Goal: Contribute content: Contribute content

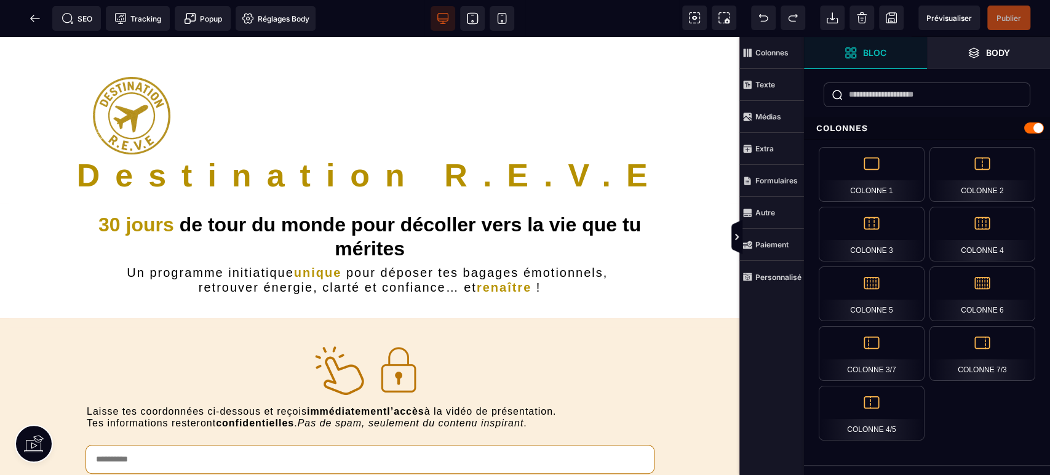
click at [471, 19] on icon at bounding box center [472, 18] width 12 height 12
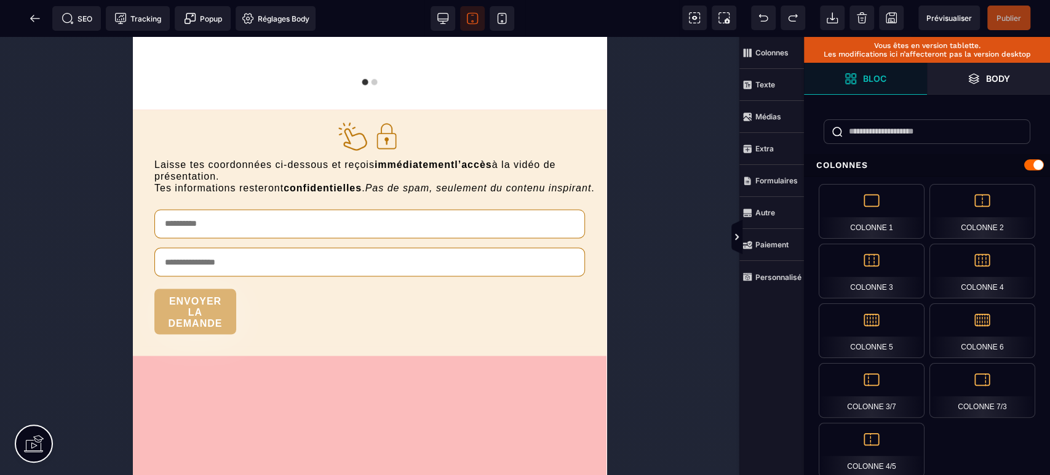
scroll to position [4524, 0]
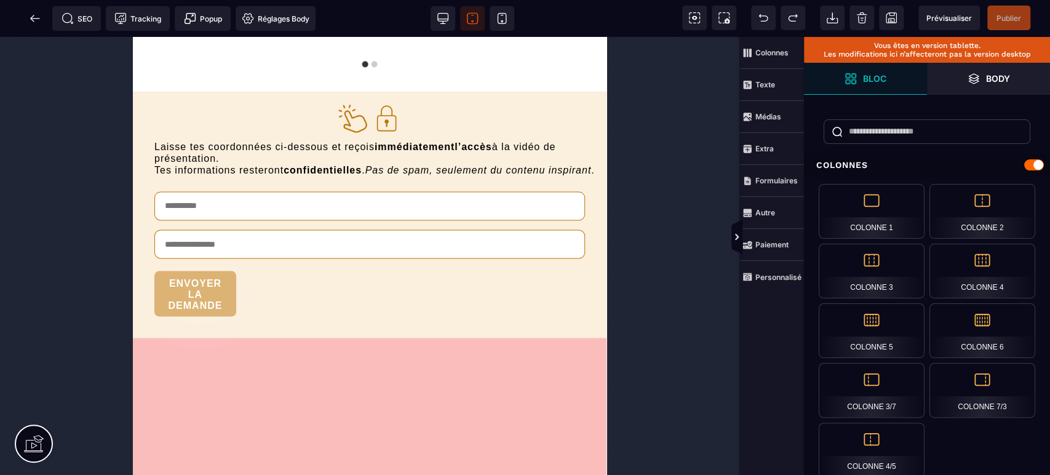
click at [505, 22] on icon at bounding box center [502, 18] width 12 height 12
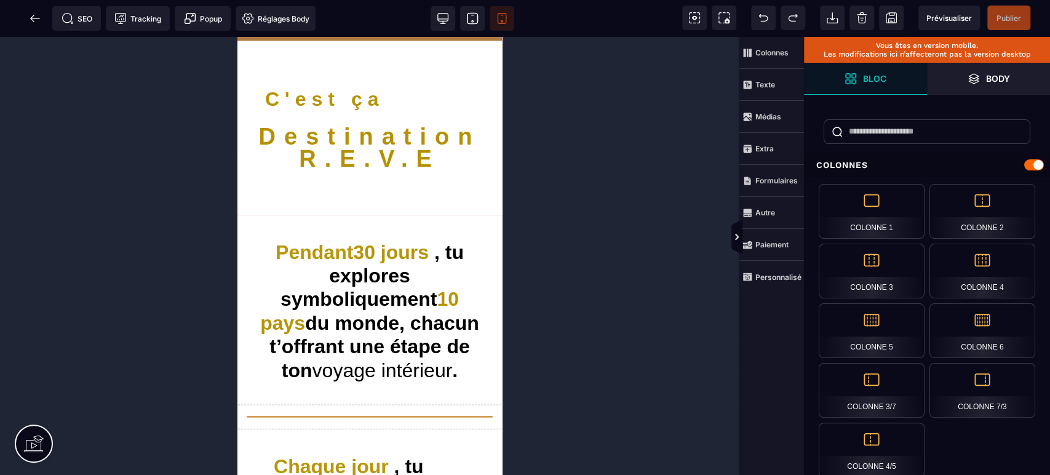
scroll to position [1603, 0]
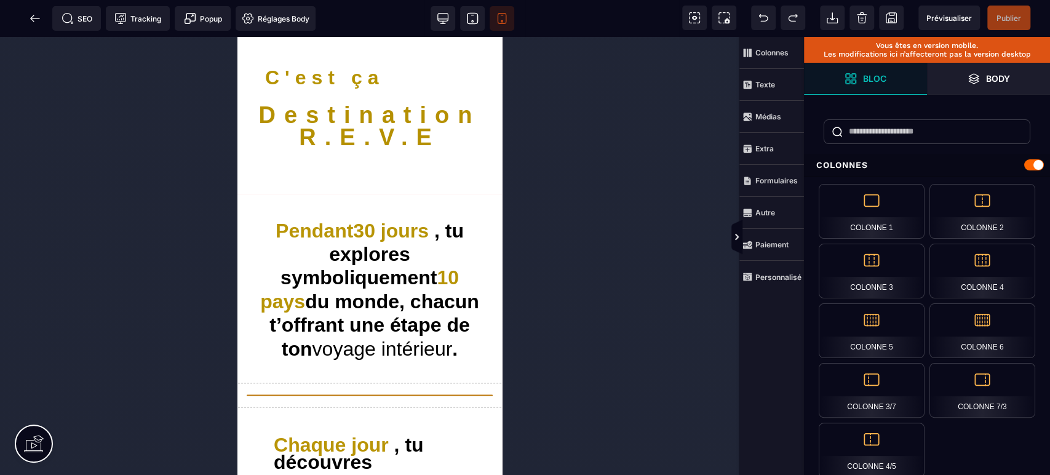
drag, startPoint x: 499, startPoint y: 401, endPoint x: 743, endPoint y: 216, distance: 306.0
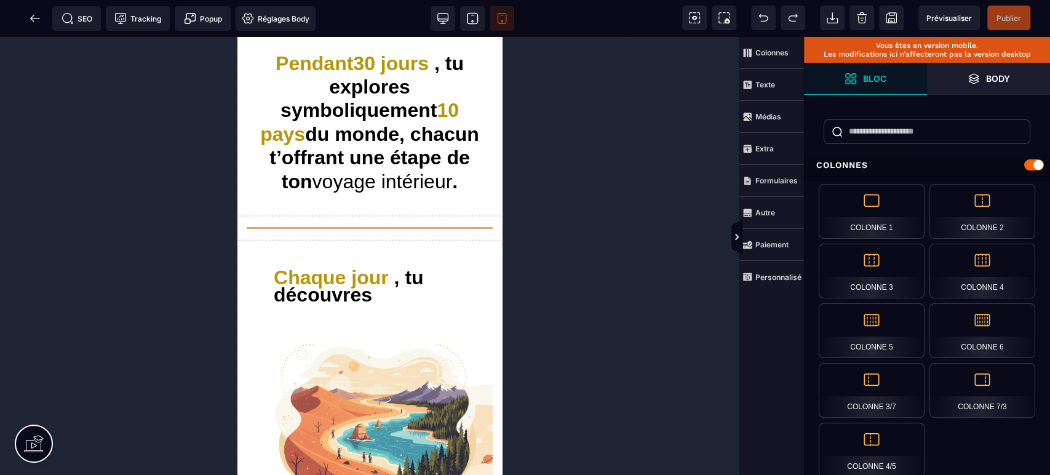
scroll to position [1756, 0]
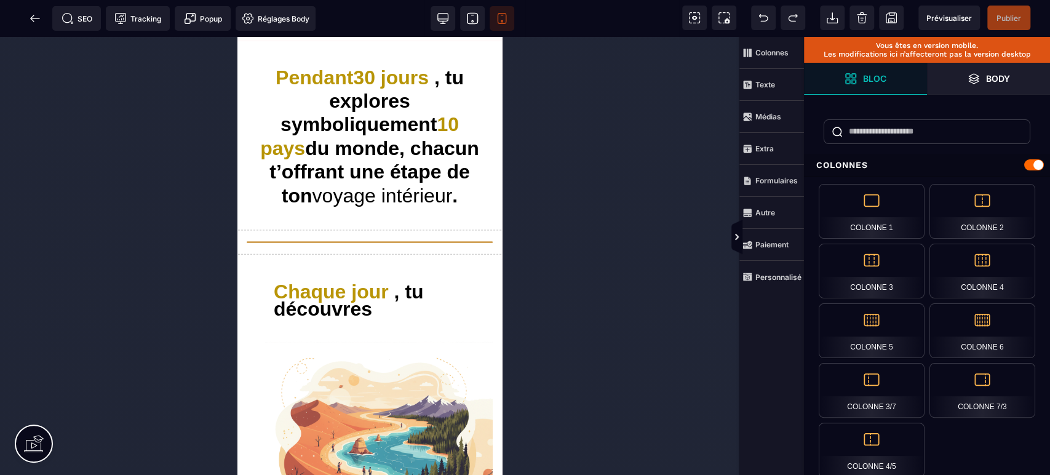
click at [450, 22] on span at bounding box center [443, 18] width 25 height 25
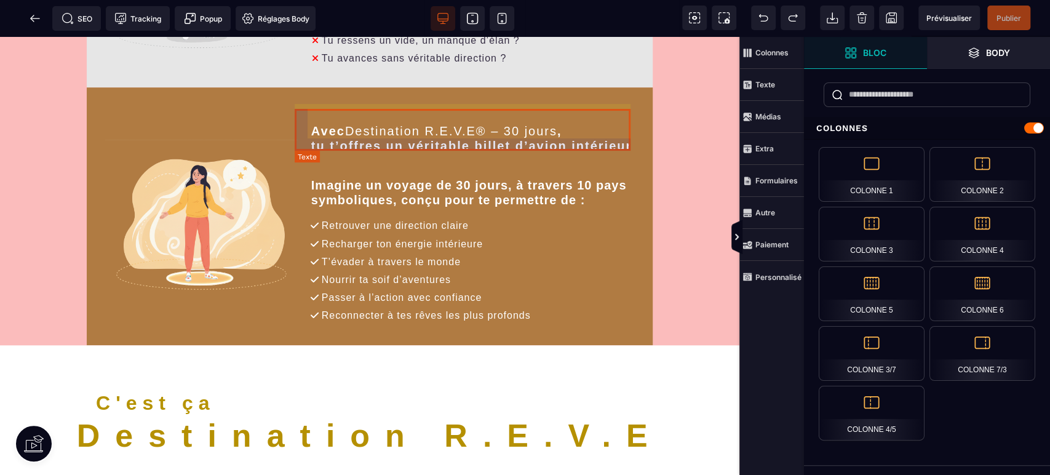
scroll to position [911, 0]
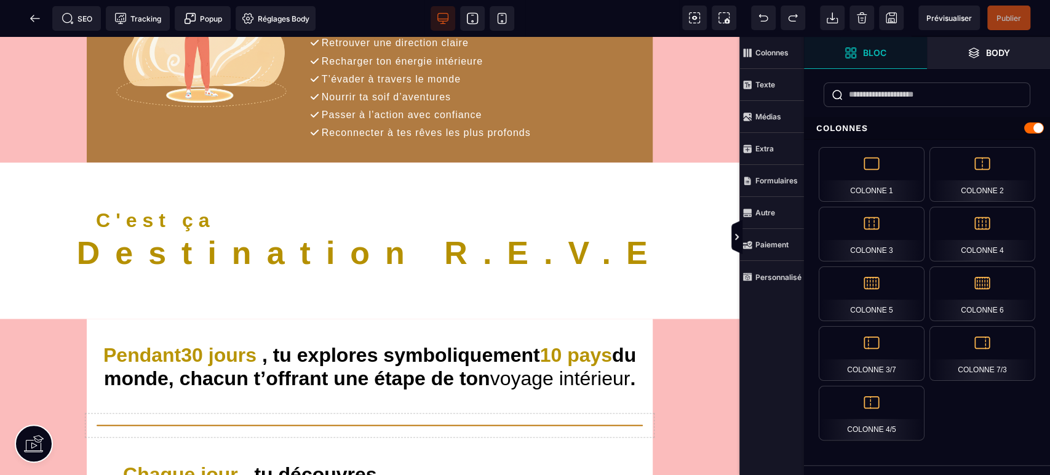
click at [507, 17] on icon at bounding box center [502, 18] width 12 height 12
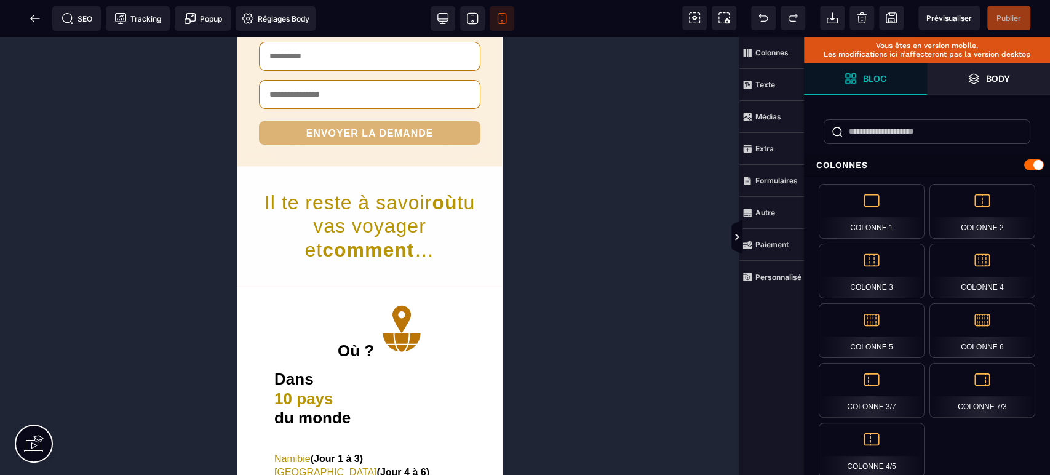
scroll to position [3513, 0]
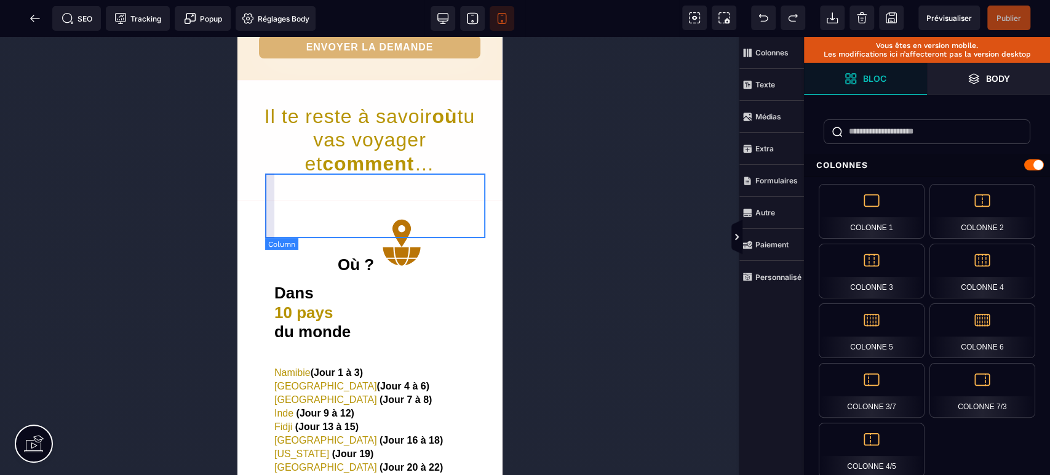
click at [290, 230] on div "Où ?" at bounding box center [379, 241] width 228 height 65
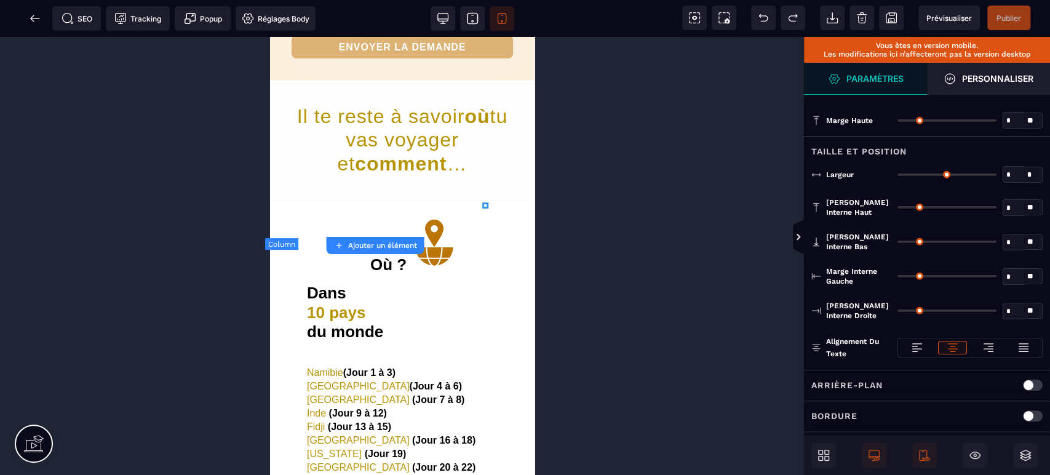
type input "*"
type input "**"
type input "*"
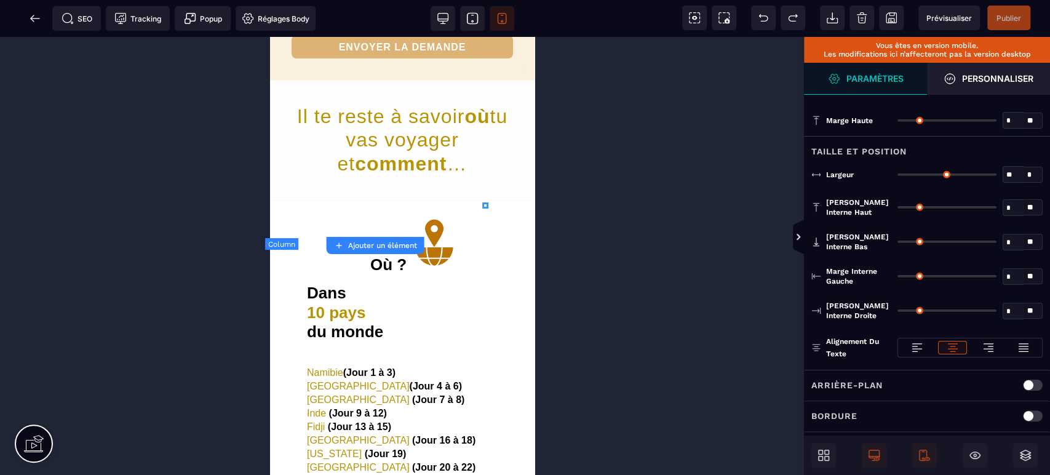
type input "**"
type input "*"
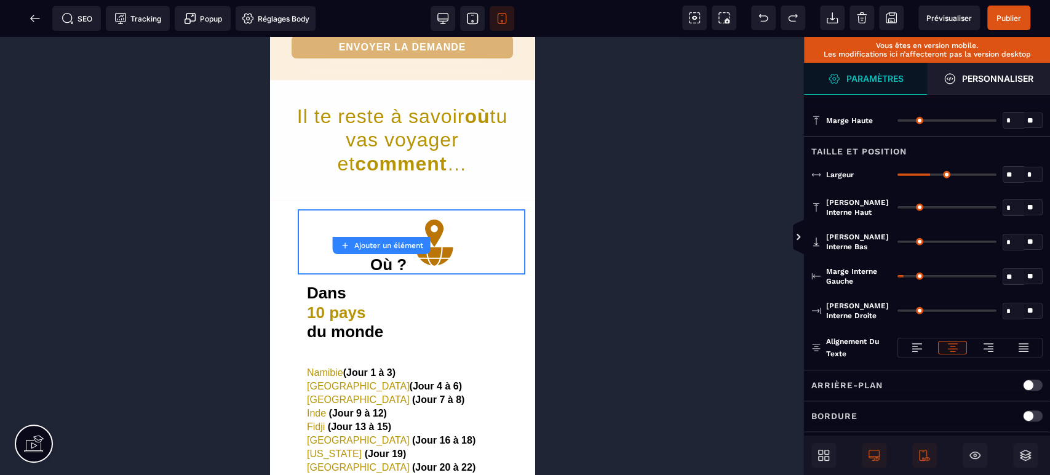
click at [911, 348] on icon at bounding box center [917, 347] width 12 height 12
click at [477, 311] on div "B I U S A ******* Ajouter un élément Row" at bounding box center [402, 256] width 804 height 438
click at [617, 254] on div at bounding box center [402, 256] width 804 height 438
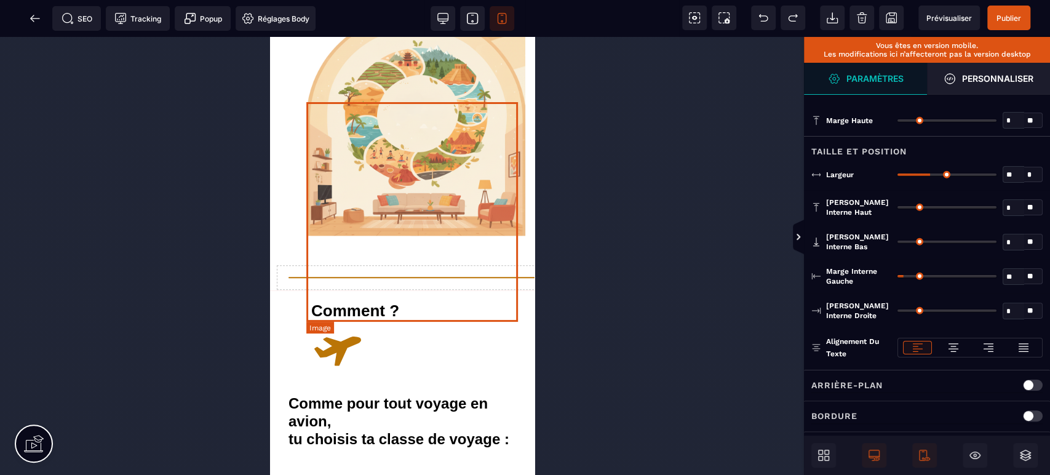
scroll to position [4060, 0]
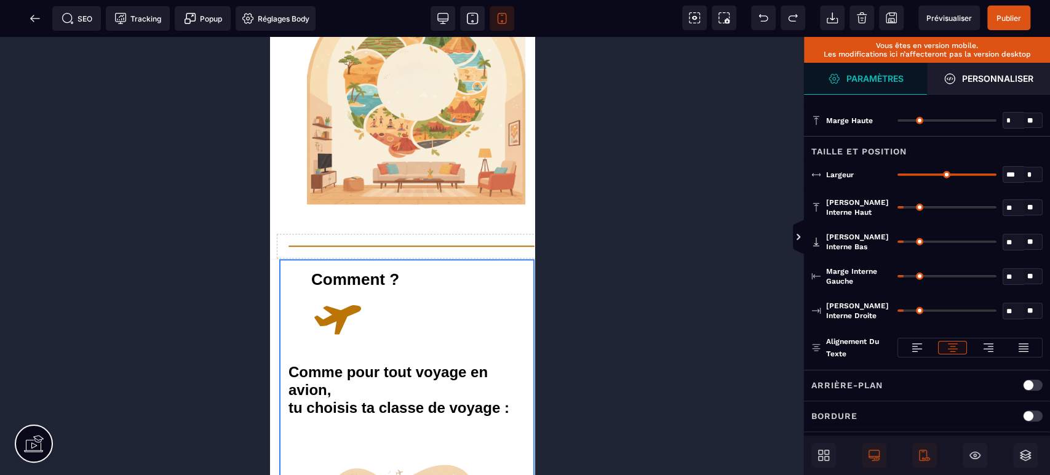
click at [909, 348] on div at bounding box center [917, 348] width 28 height 14
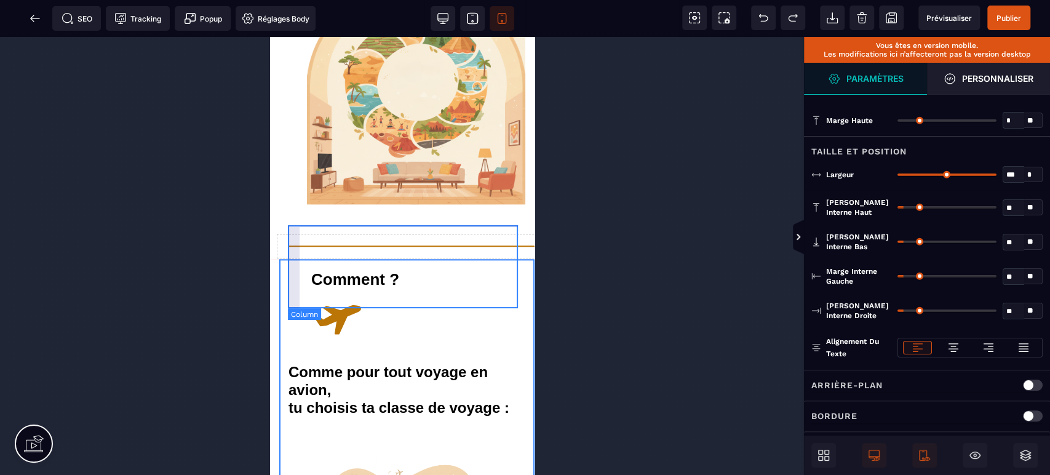
click at [290, 268] on div "Comment ?" at bounding box center [406, 309] width 237 height 83
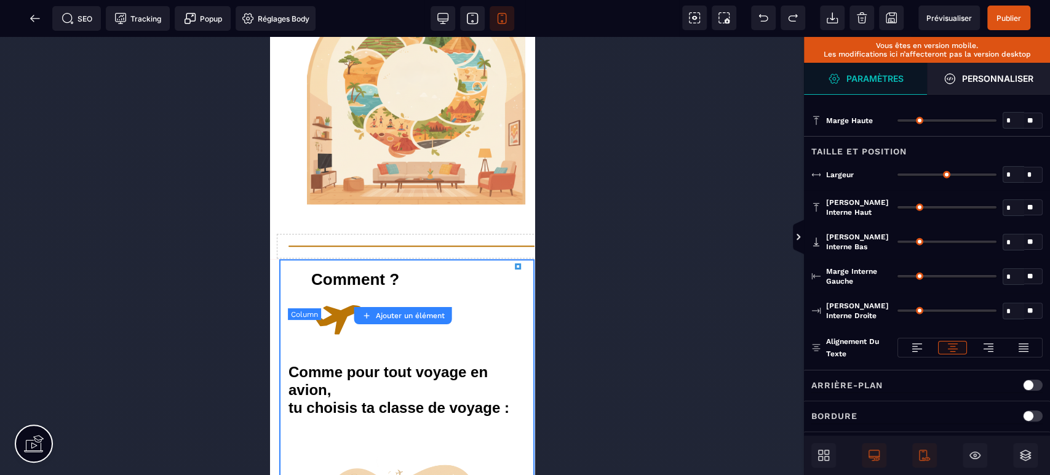
type input "*"
type input "**"
type input "*"
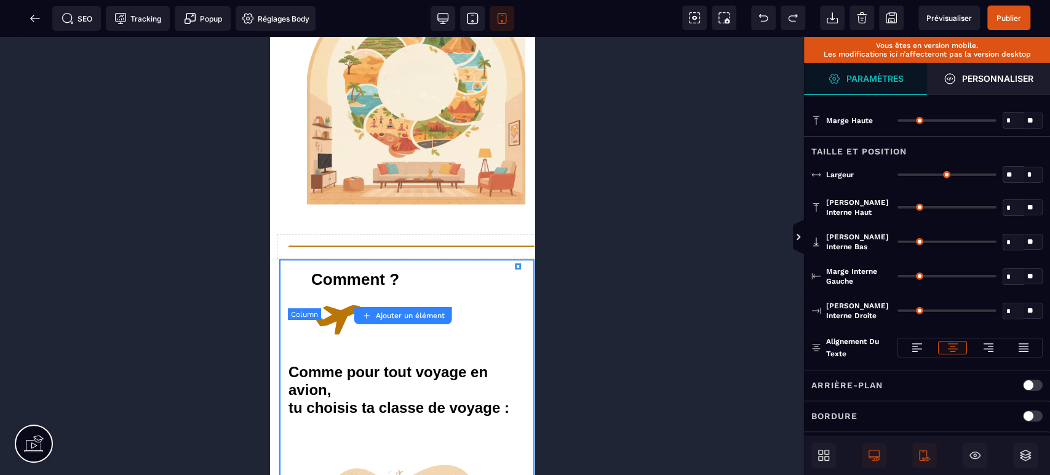
type input "*"
type input "**"
type input "*"
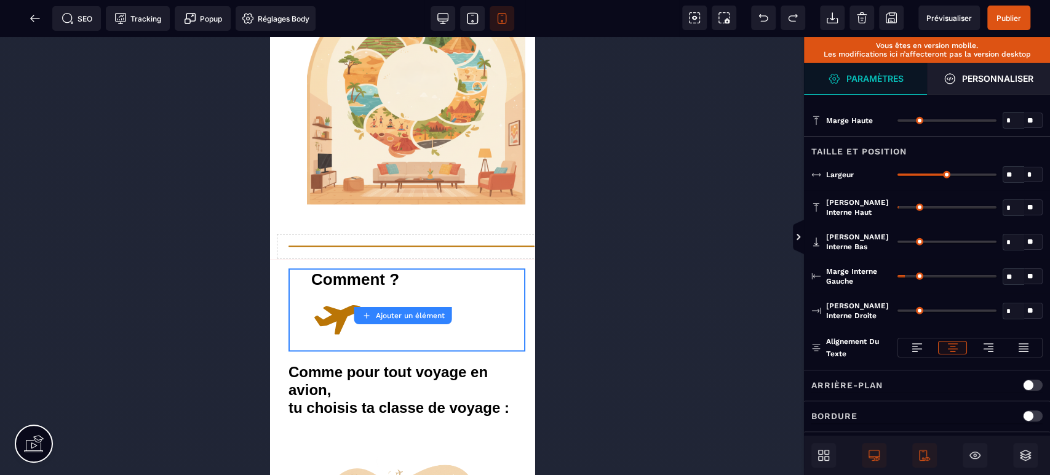
click at [919, 345] on icon at bounding box center [917, 347] width 12 height 12
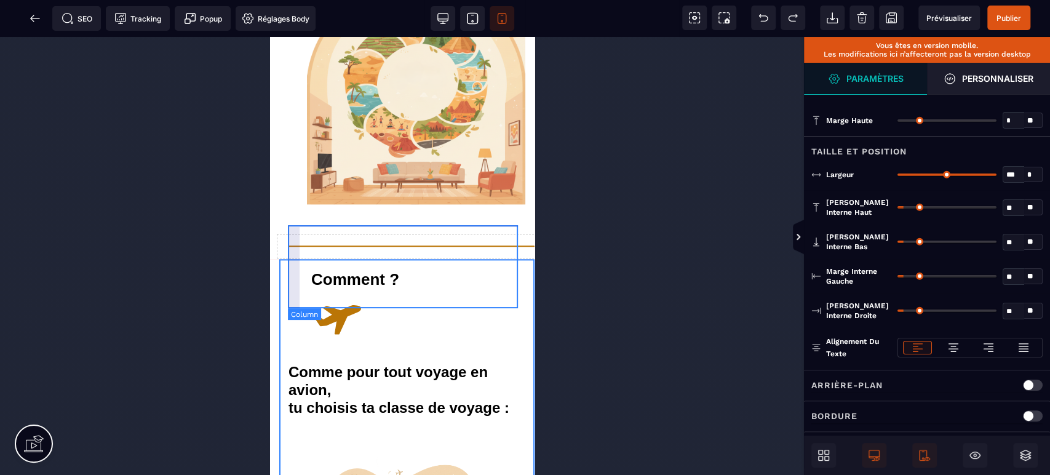
click at [290, 268] on div "Comment ?" at bounding box center [406, 309] width 237 height 83
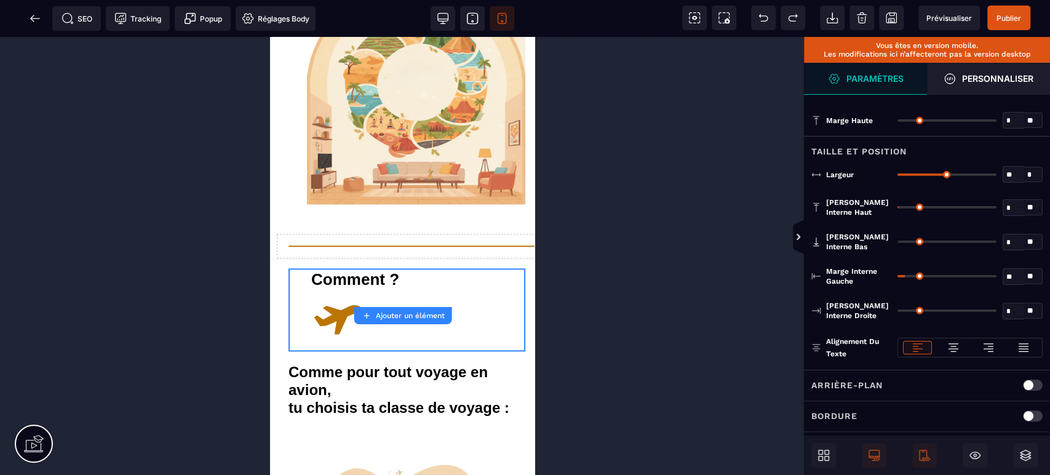
type input "*"
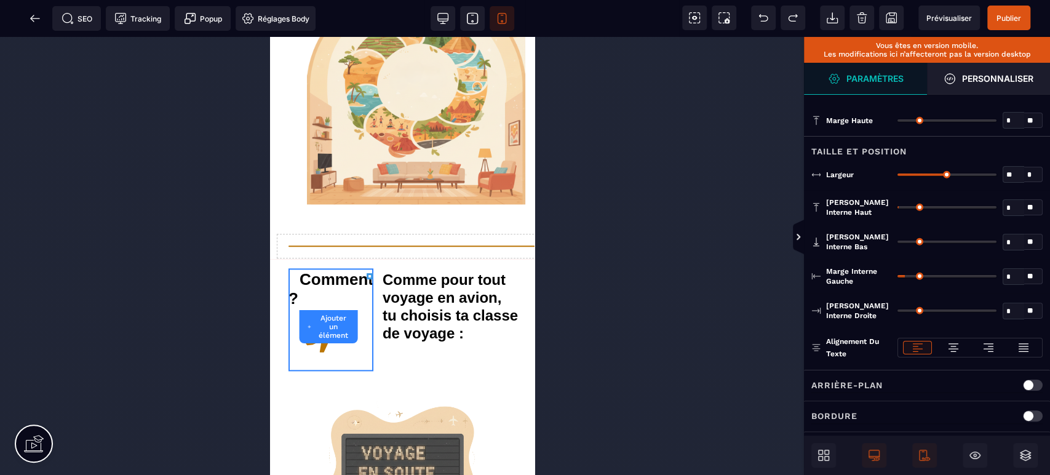
drag, startPoint x: 908, startPoint y: 274, endPoint x: 882, endPoint y: 274, distance: 25.8
click at [898, 275] on input "range" at bounding box center [947, 276] width 99 height 2
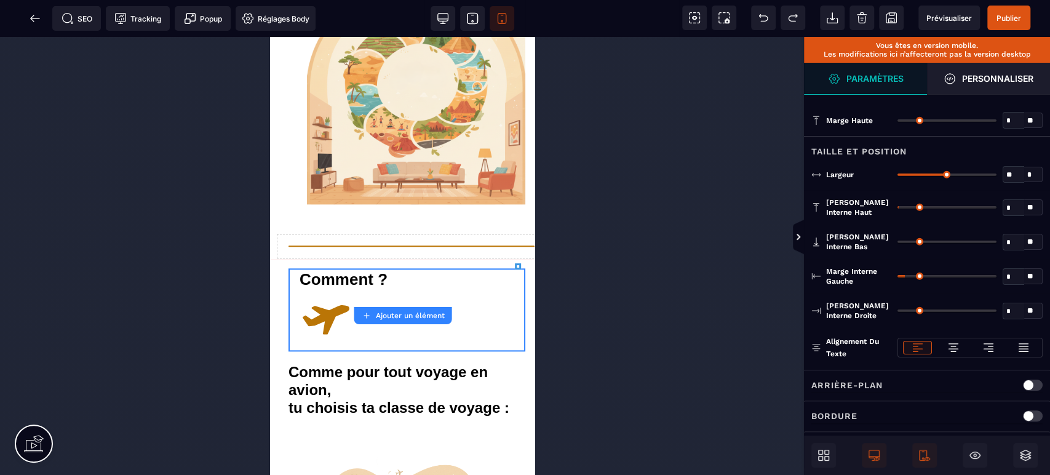
click at [399, 281] on div "B I U S A ******* Ajouter un élément Row" at bounding box center [402, 256] width 804 height 438
click at [444, 22] on icon at bounding box center [443, 18] width 12 height 12
type input "**"
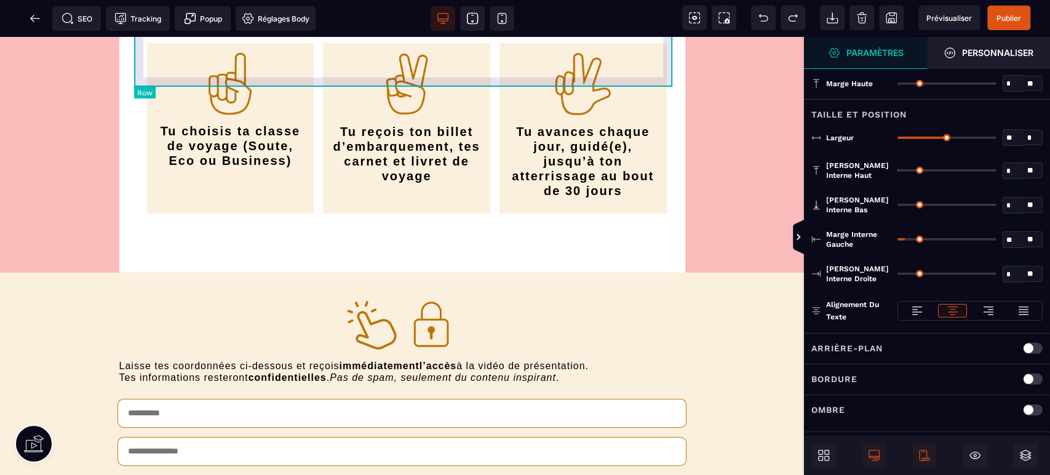
scroll to position [3330, 0]
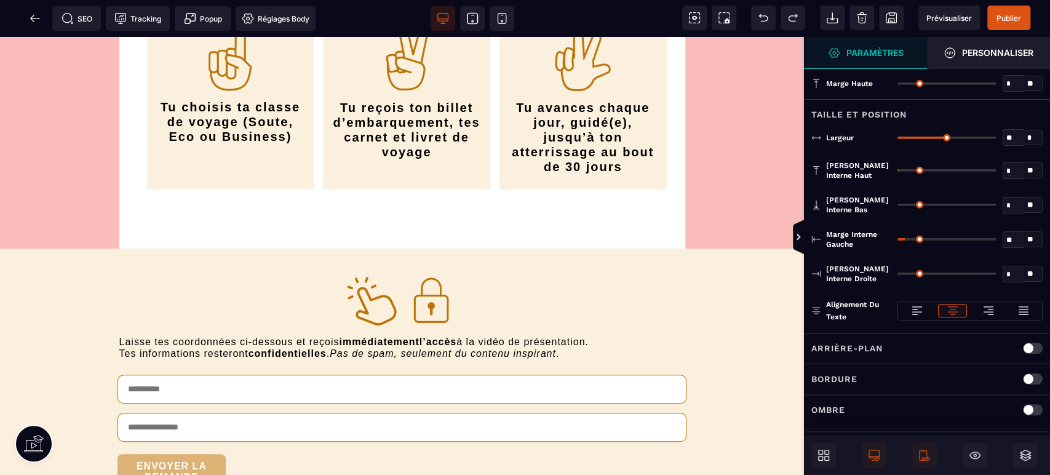
click at [501, 14] on icon at bounding box center [502, 18] width 12 height 12
type input "*"
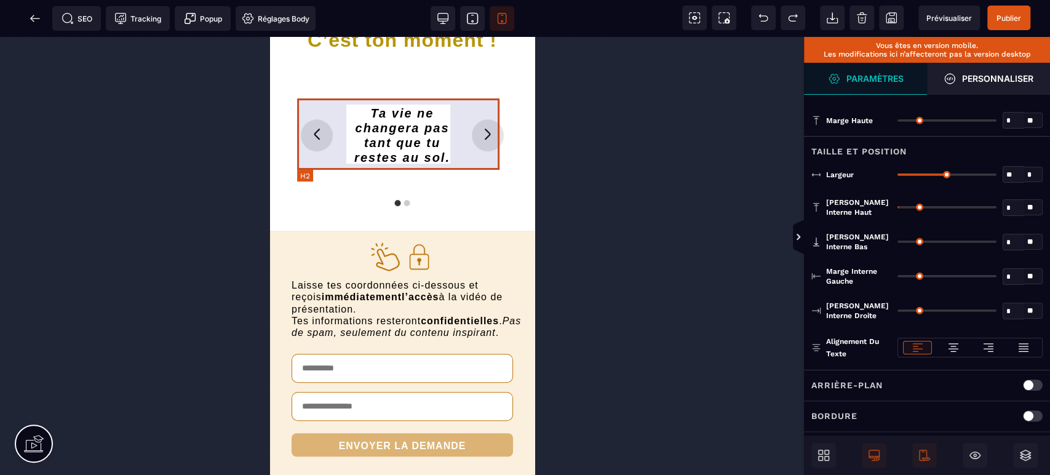
scroll to position [6638, 0]
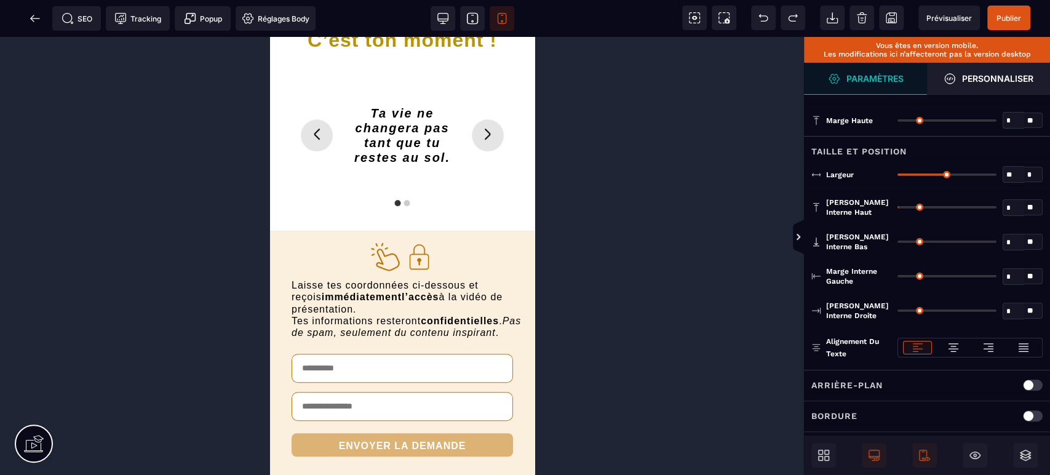
click at [1013, 14] on span "Publier" at bounding box center [1009, 18] width 25 height 9
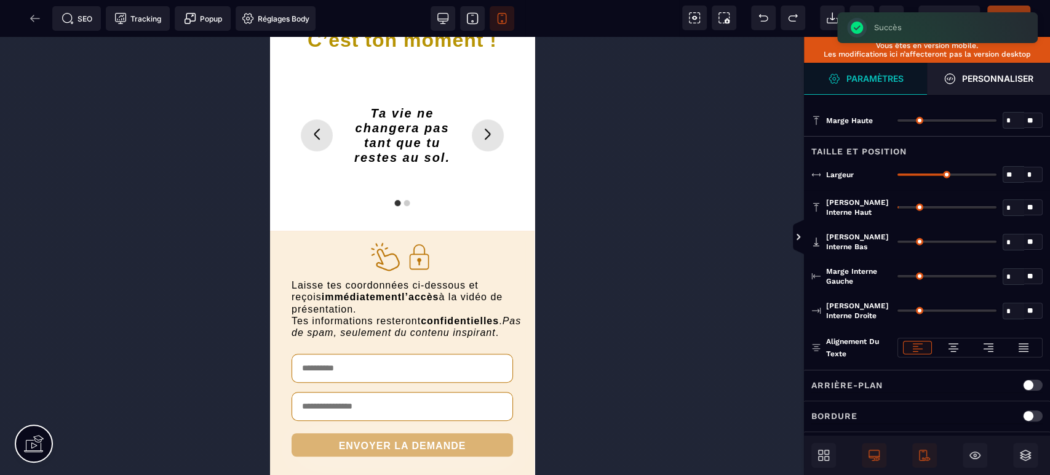
click at [469, 12] on icon at bounding box center [472, 18] width 12 height 12
type input "**"
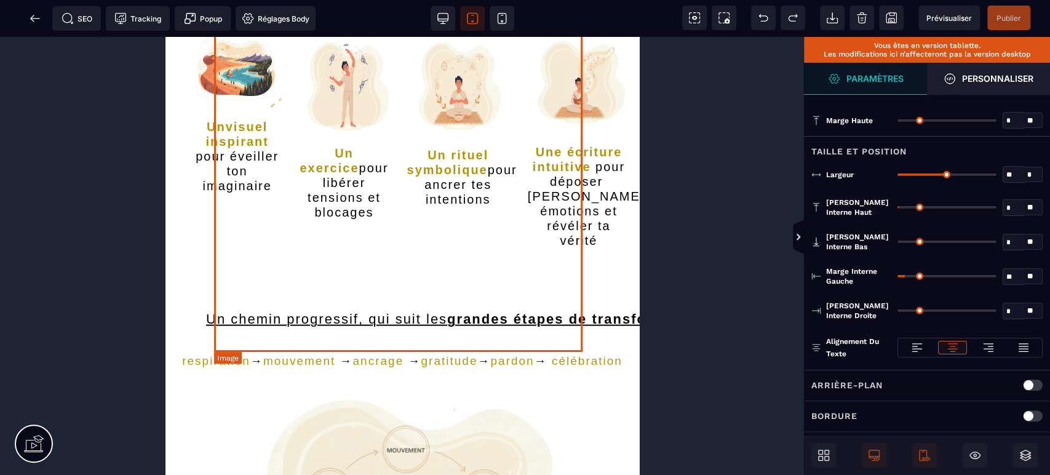
scroll to position [1425, 0]
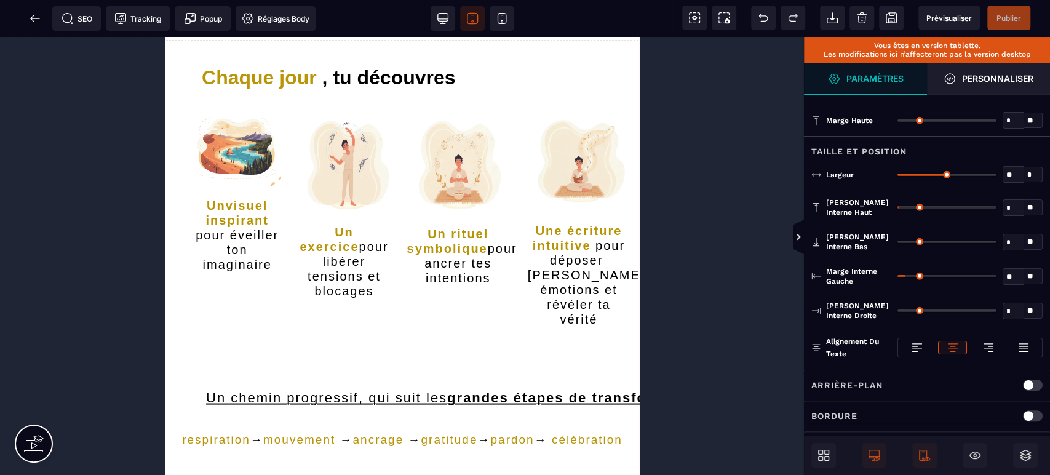
click at [441, 18] on icon at bounding box center [443, 18] width 12 height 12
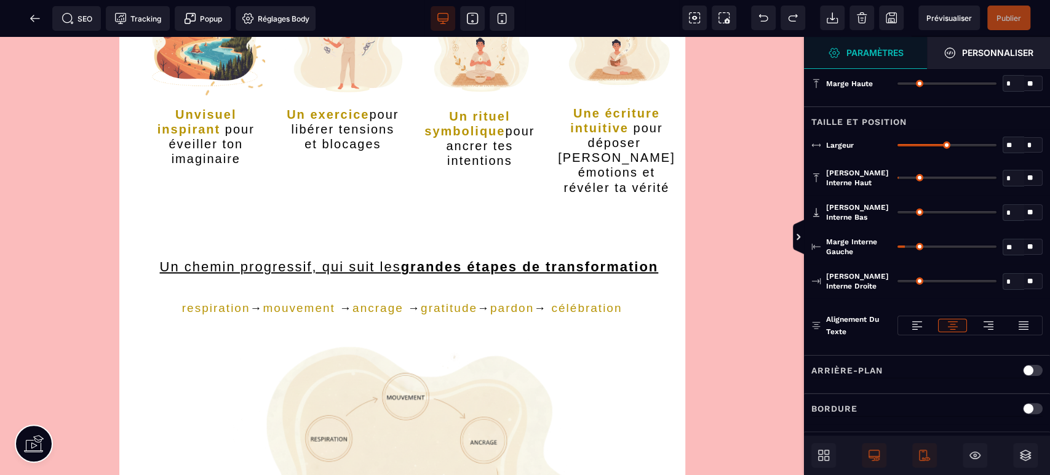
scroll to position [1309, 0]
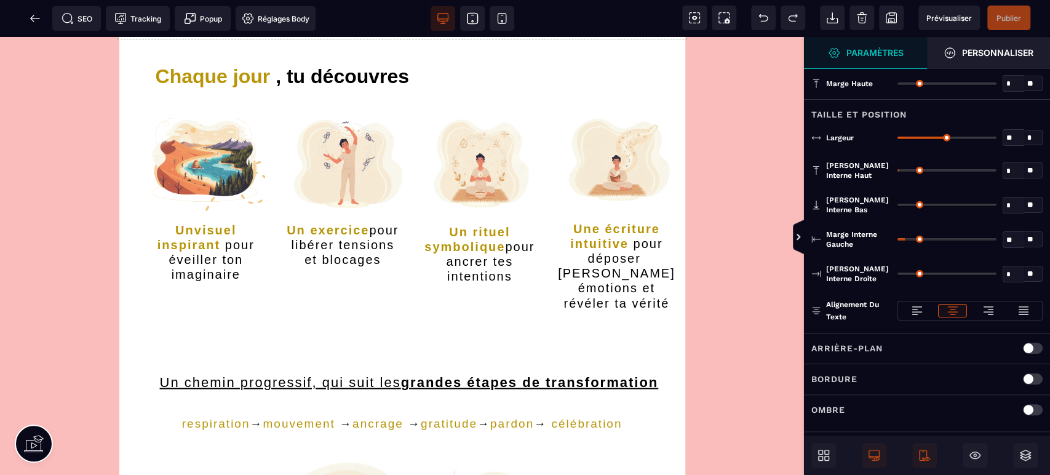
click at [1004, 18] on span "Publier" at bounding box center [1009, 18] width 25 height 9
click at [484, 21] on span at bounding box center [472, 18] width 25 height 25
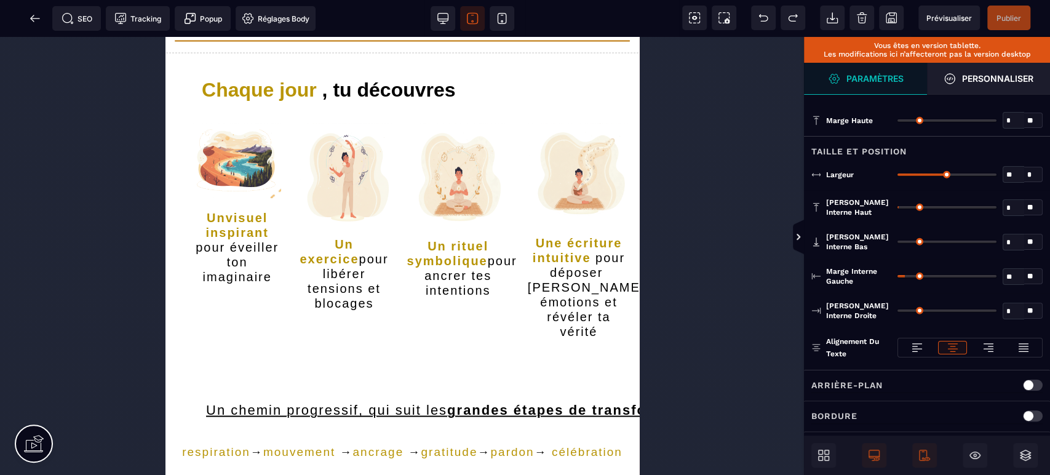
scroll to position [1425, 0]
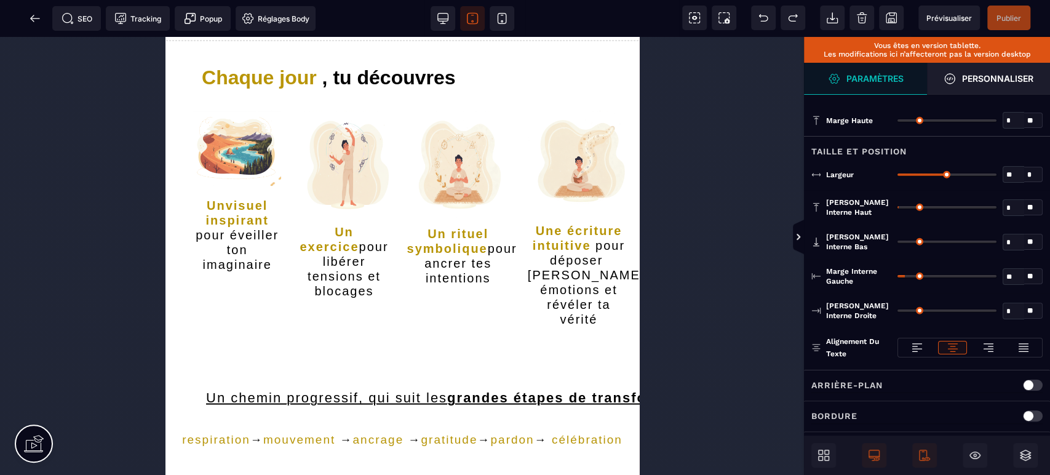
click at [501, 19] on icon at bounding box center [502, 18] width 12 height 12
type input "*"
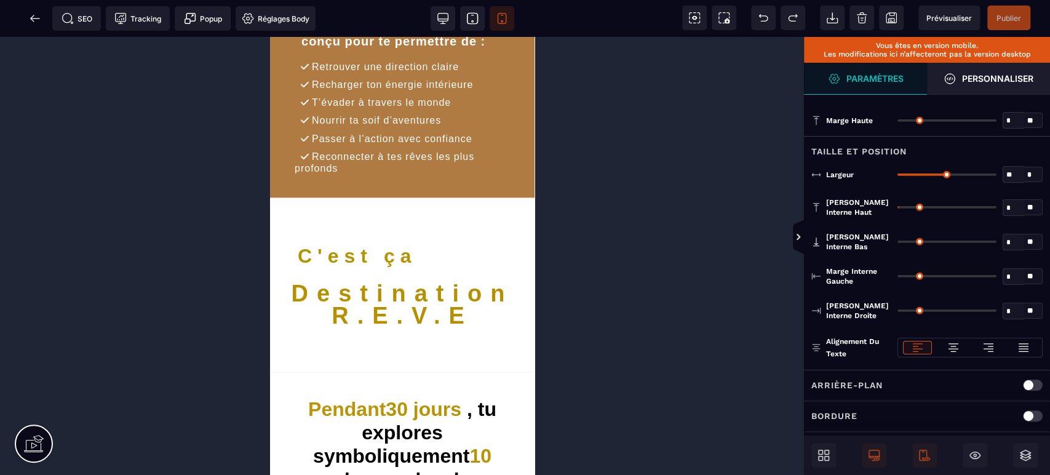
click at [1010, 19] on span "Publier" at bounding box center [1009, 18] width 25 height 9
click at [38, 20] on icon at bounding box center [35, 18] width 12 height 12
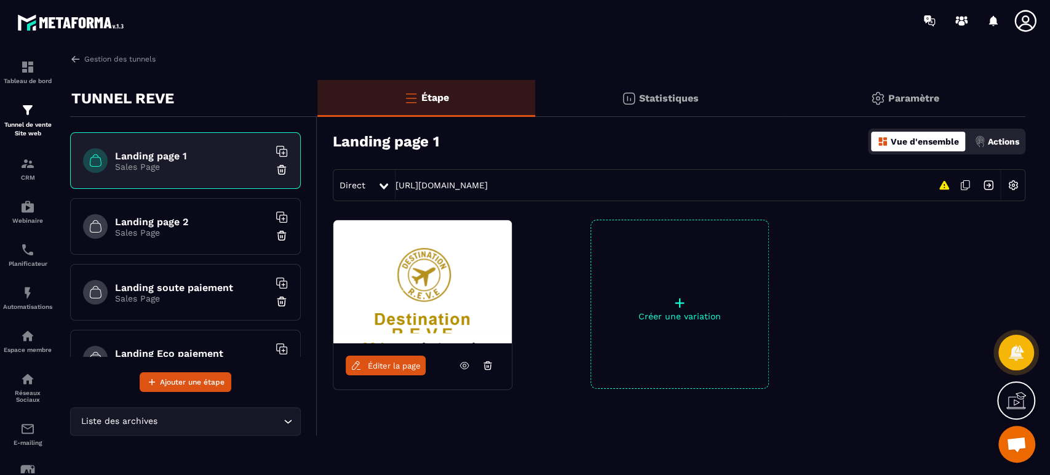
click at [204, 284] on h6 "Landing soute paiement" at bounding box center [192, 288] width 154 height 12
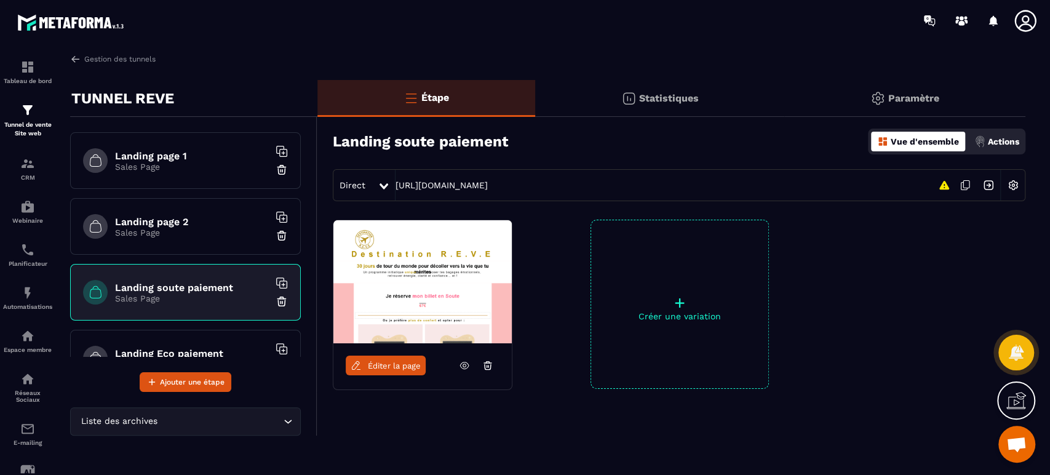
click at [393, 362] on span "Éditer la page" at bounding box center [394, 365] width 53 height 9
